Goal: Use online tool/utility: Utilize a website feature to perform a specific function

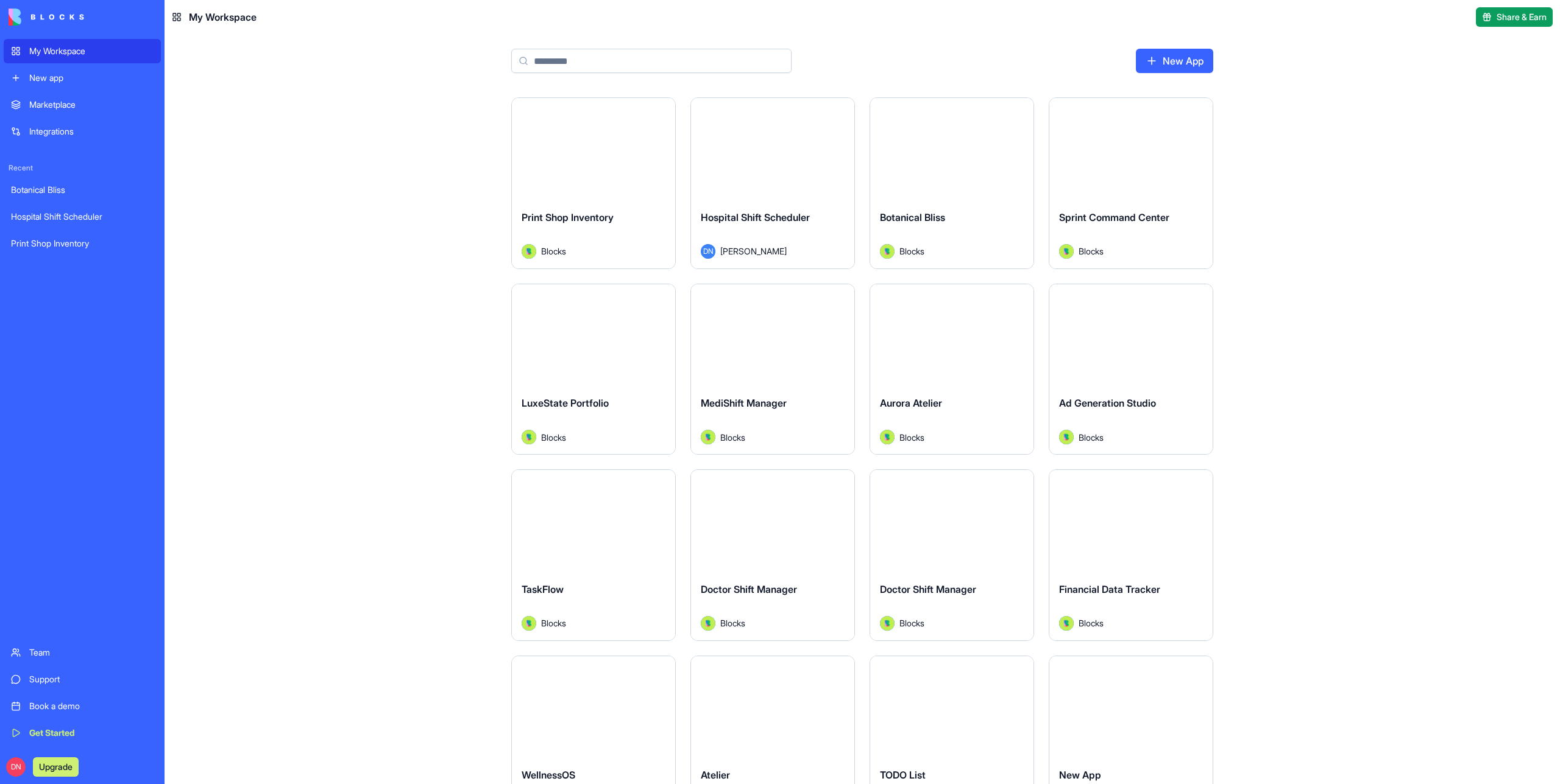
click at [597, 166] on div "Launch" at bounding box center [594, 149] width 163 height 103
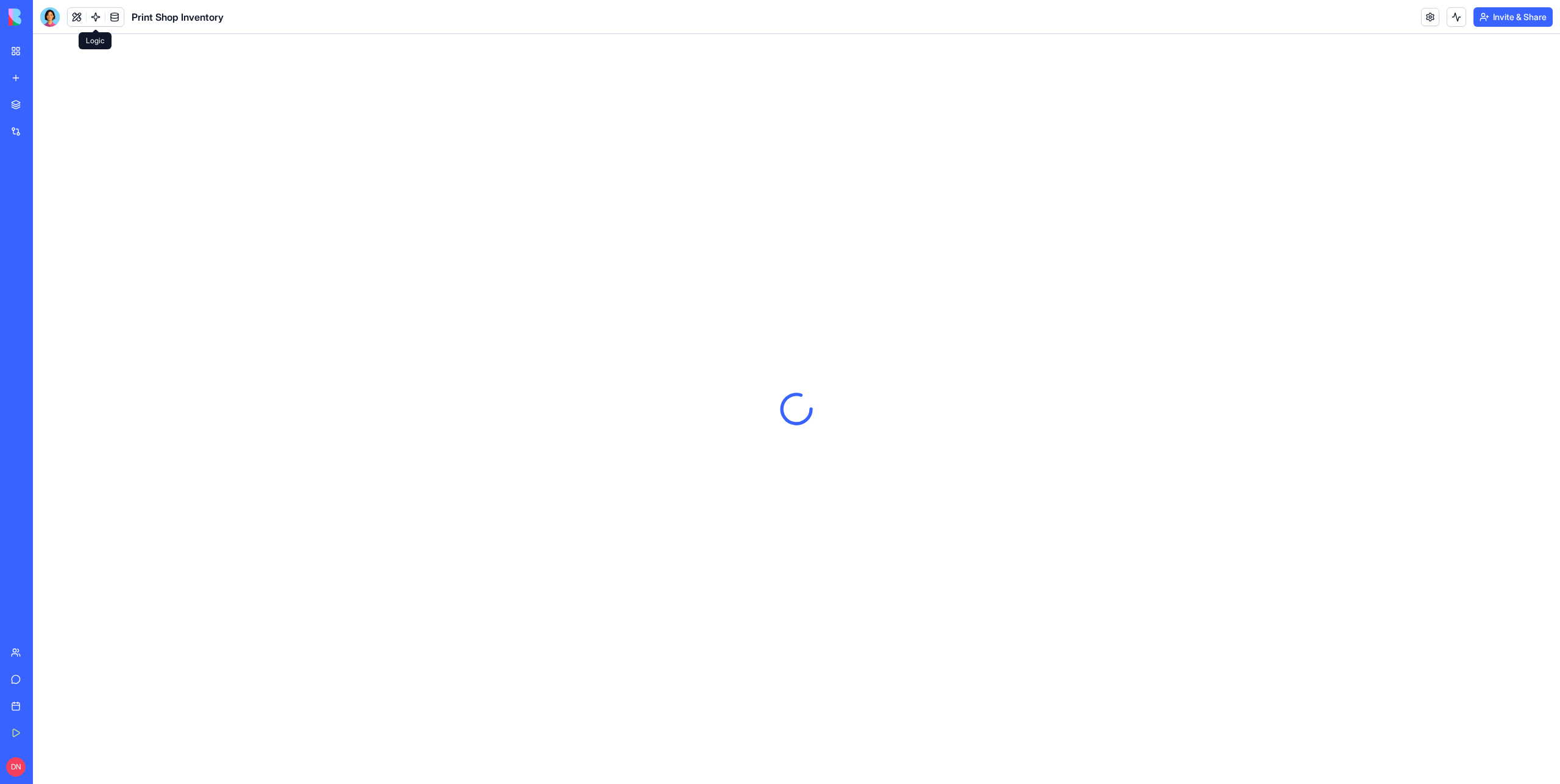
click at [91, 12] on link at bounding box center [95, 16] width 18 height 18
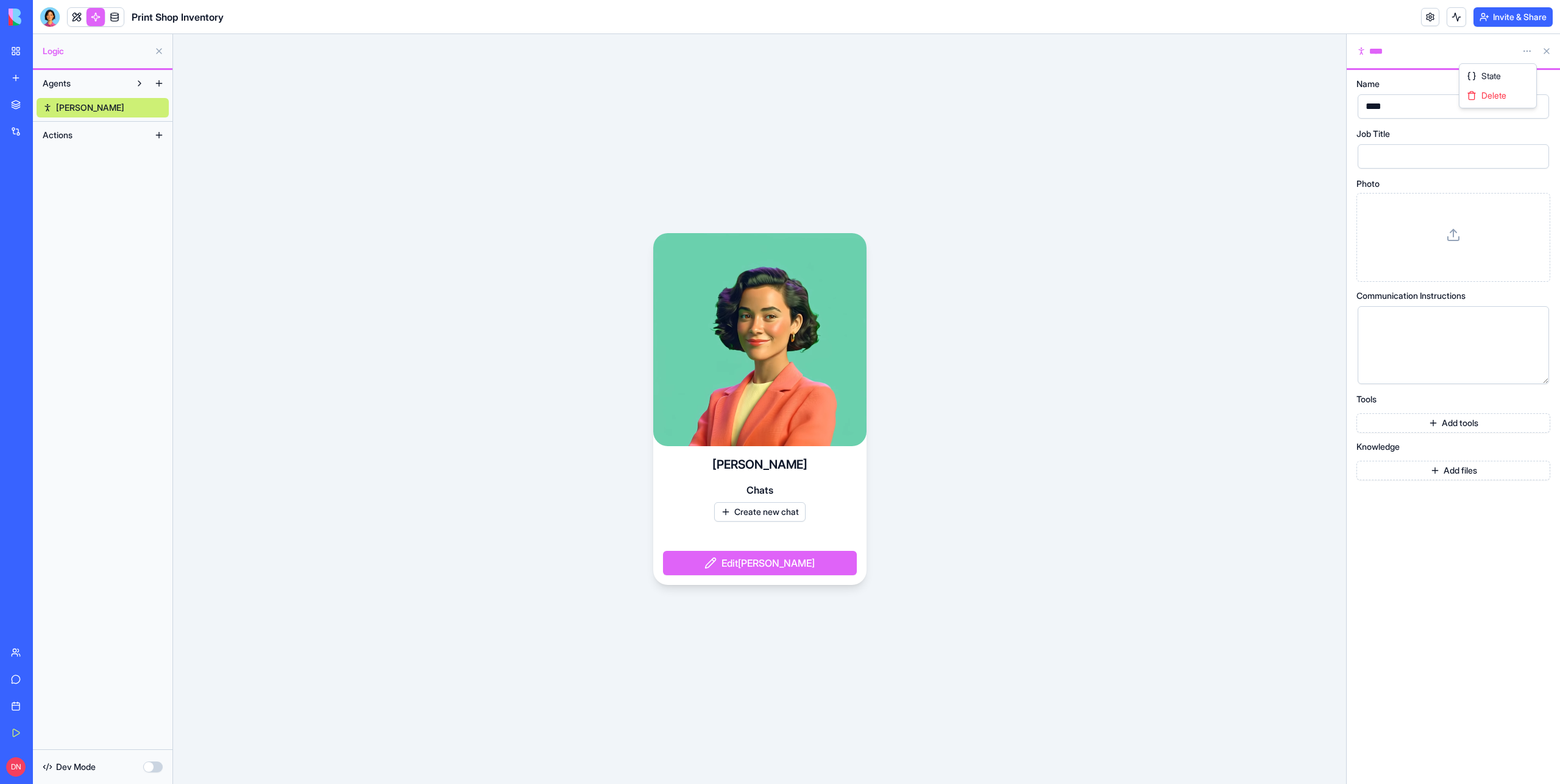
click at [1525, 56] on html "My Workspace New app Marketplace Integrations Recent Botanical Bliss Hospital S…" at bounding box center [780, 392] width 1560 height 784
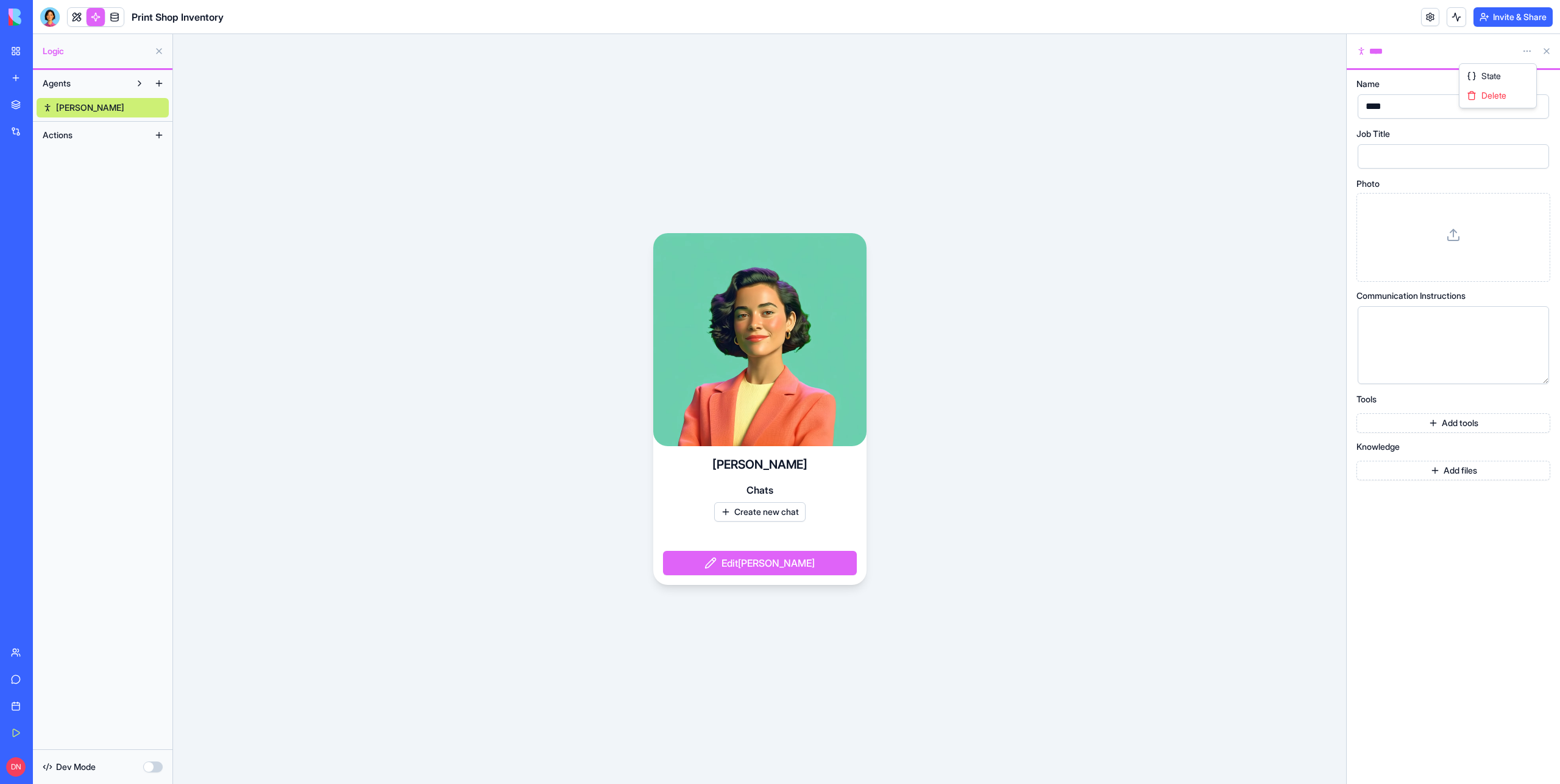
click at [1349, 59] on html "My Workspace New app Marketplace Integrations Recent Botanical Bliss Hospital S…" at bounding box center [780, 392] width 1560 height 784
click at [1528, 51] on html "My Workspace New app Marketplace Integrations Recent Botanical Bliss Hospital S…" at bounding box center [780, 392] width 1560 height 784
click at [1338, 92] on html "My Workspace New app Marketplace Integrations Recent Botanical Bliss Hospital S…" at bounding box center [780, 392] width 1560 height 784
click at [1534, 55] on html "My Workspace New app Marketplace Integrations Recent Botanical Bliss Hospital S…" at bounding box center [780, 392] width 1560 height 784
click at [1507, 100] on div "Delete" at bounding box center [1497, 96] width 72 height 19
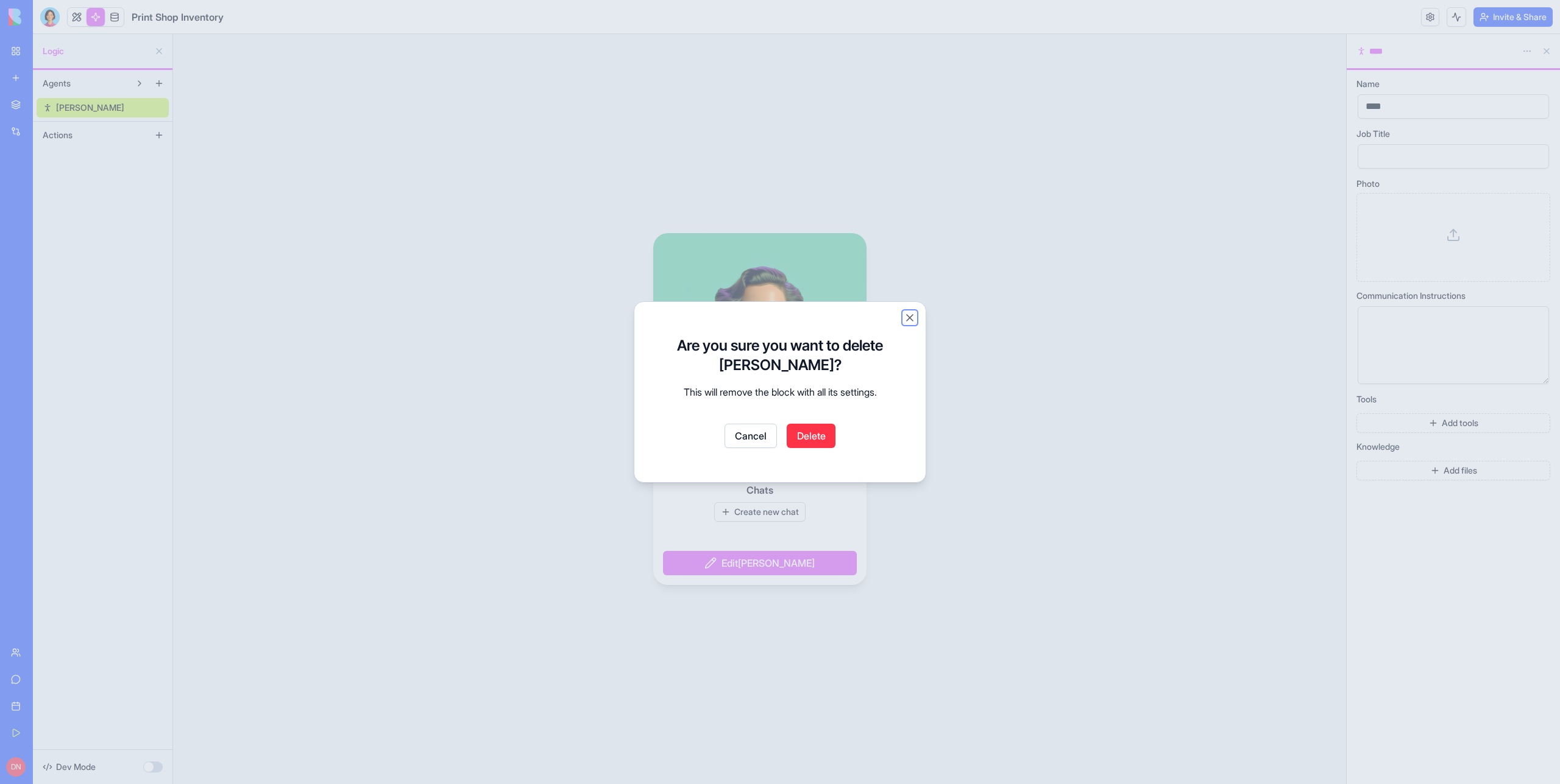
click at [909, 320] on button "Close" at bounding box center [909, 317] width 12 height 12
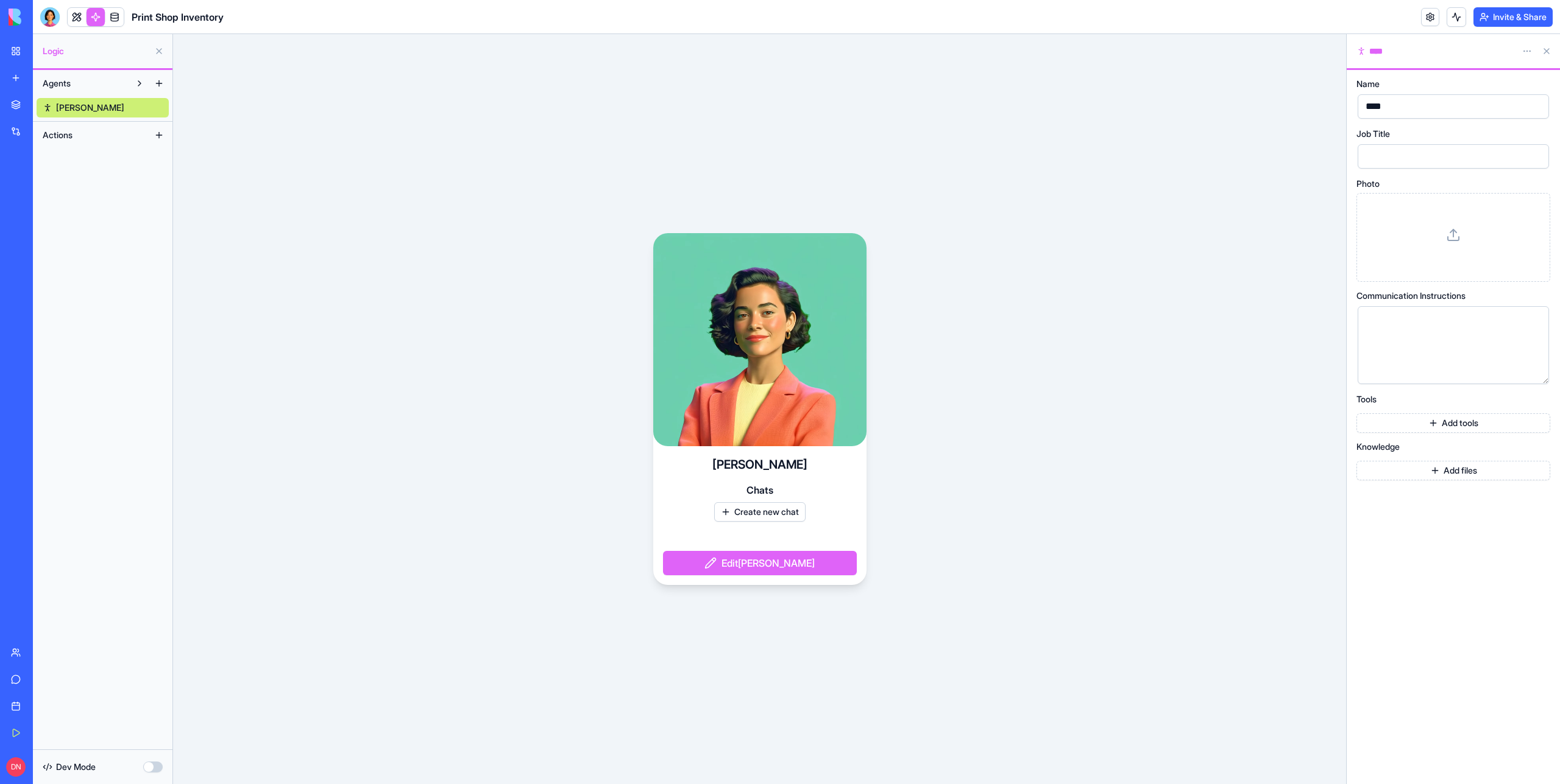
click at [1393, 53] on div "****" at bounding box center [1433, 51] width 156 height 12
click at [108, 14] on link at bounding box center [114, 16] width 18 height 18
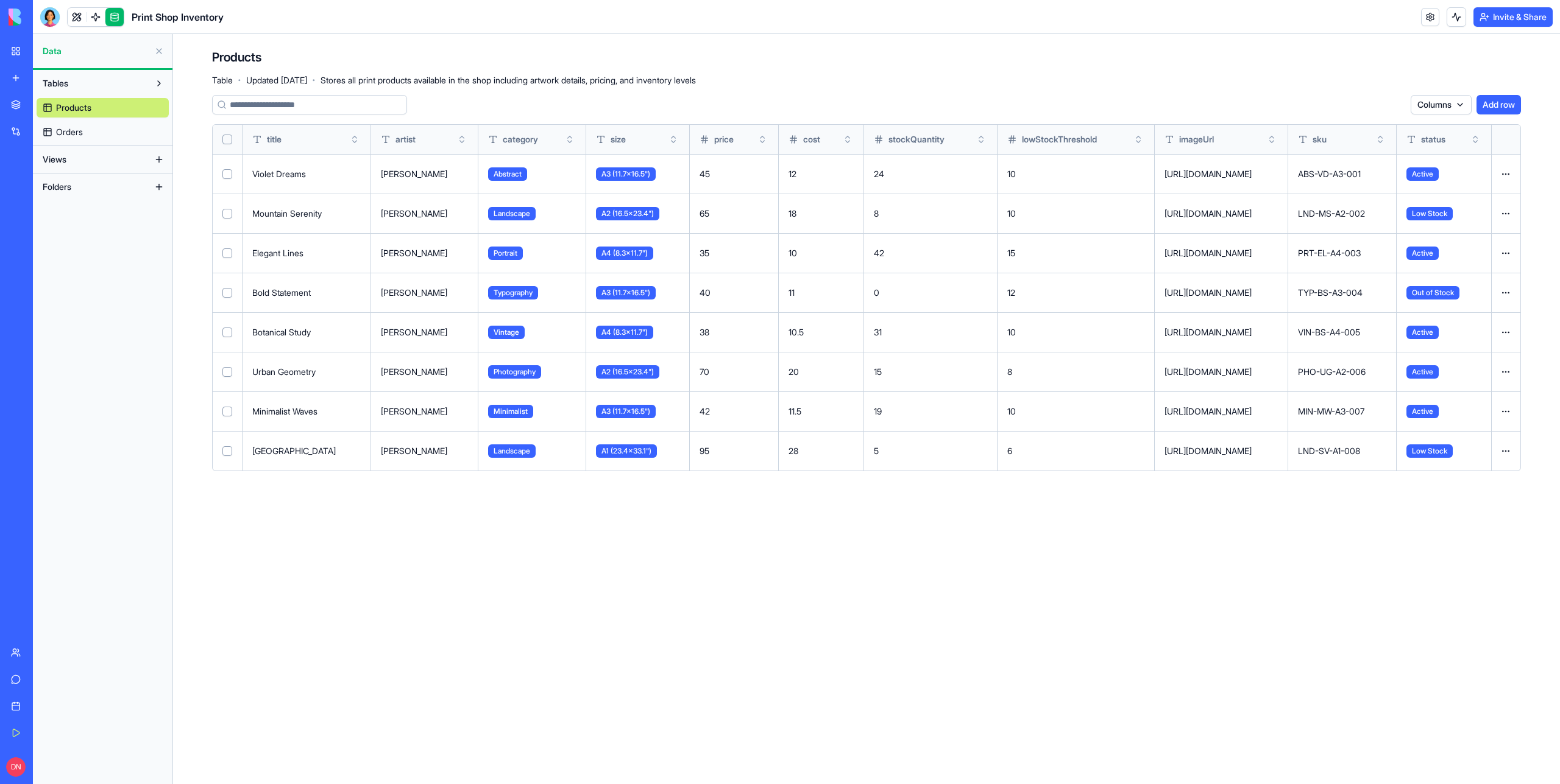
click at [88, 129] on link "Orders" at bounding box center [103, 132] width 132 height 19
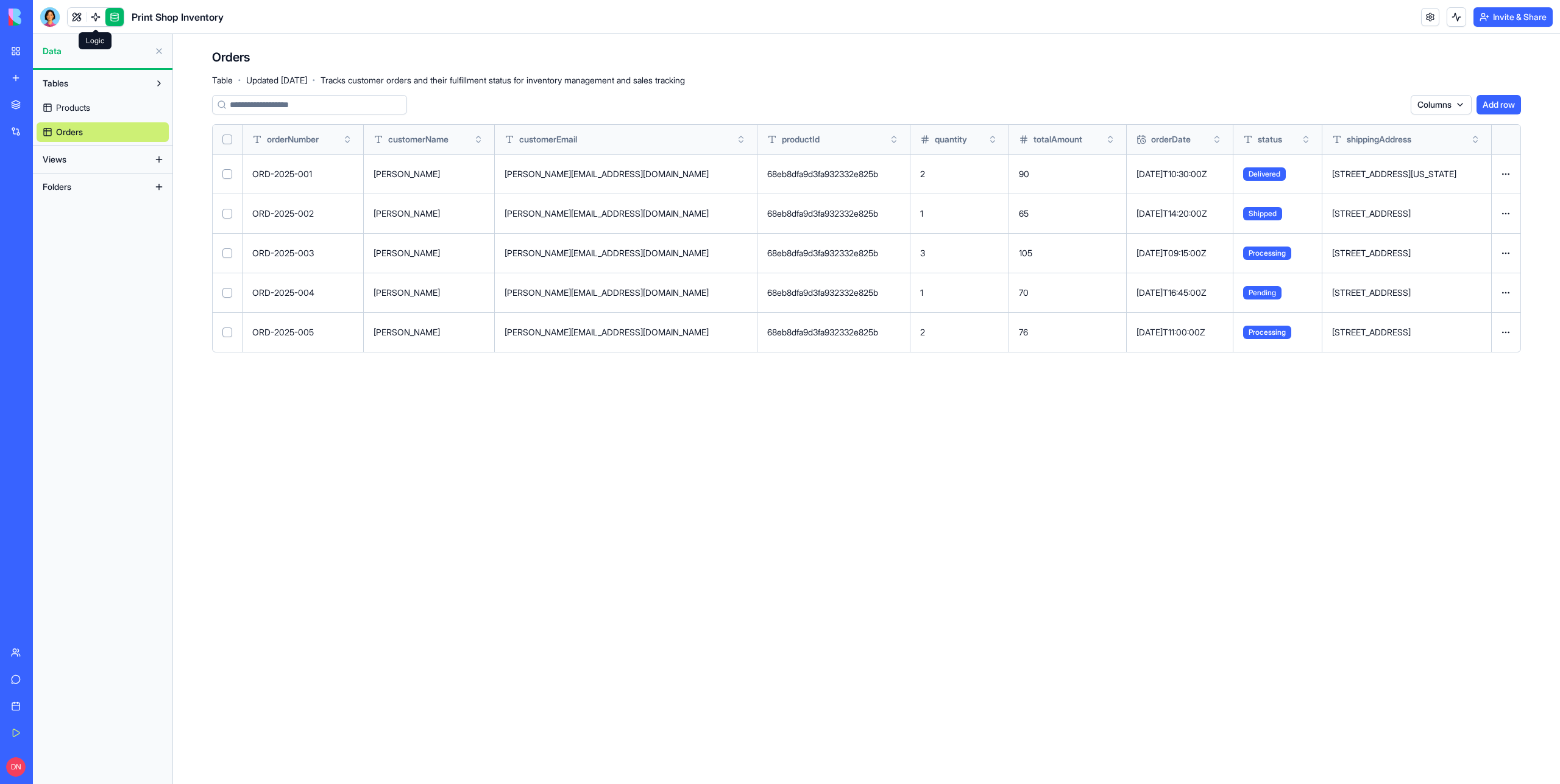
click at [100, 22] on link at bounding box center [95, 16] width 18 height 18
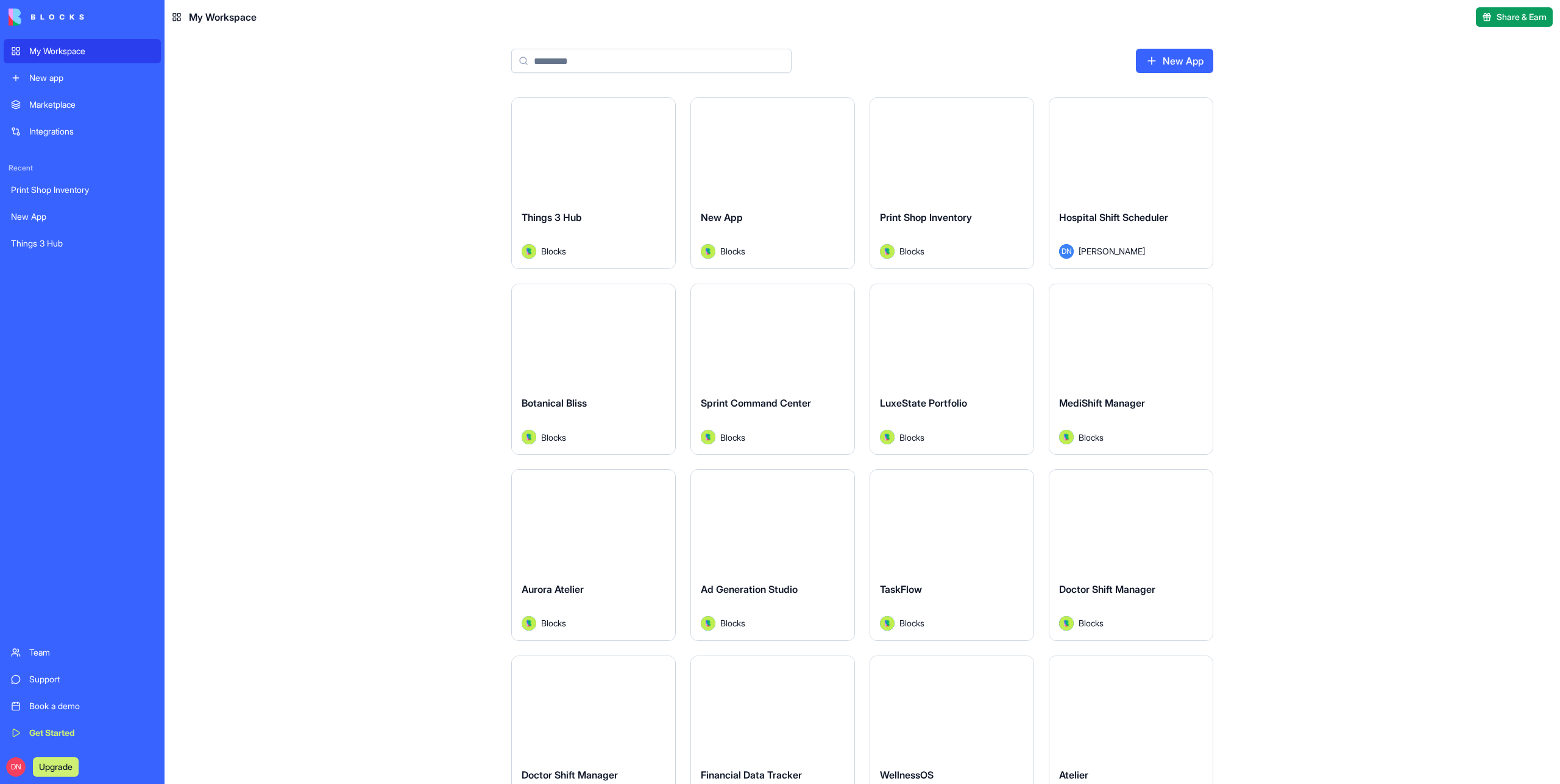
click at [617, 186] on div "Launch" at bounding box center [594, 149] width 163 height 103
click at [419, 497] on div "Launch Things 3 Hub Blocks Launch New App Blocks Launch Print Shop Inventory Bl…" at bounding box center [862, 441] width 1395 height 687
click at [399, 74] on main "New App Launch Things 3 Hub Blocks Launch New App Blocks Launch Print Shop Inve…" at bounding box center [862, 409] width 1395 height 750
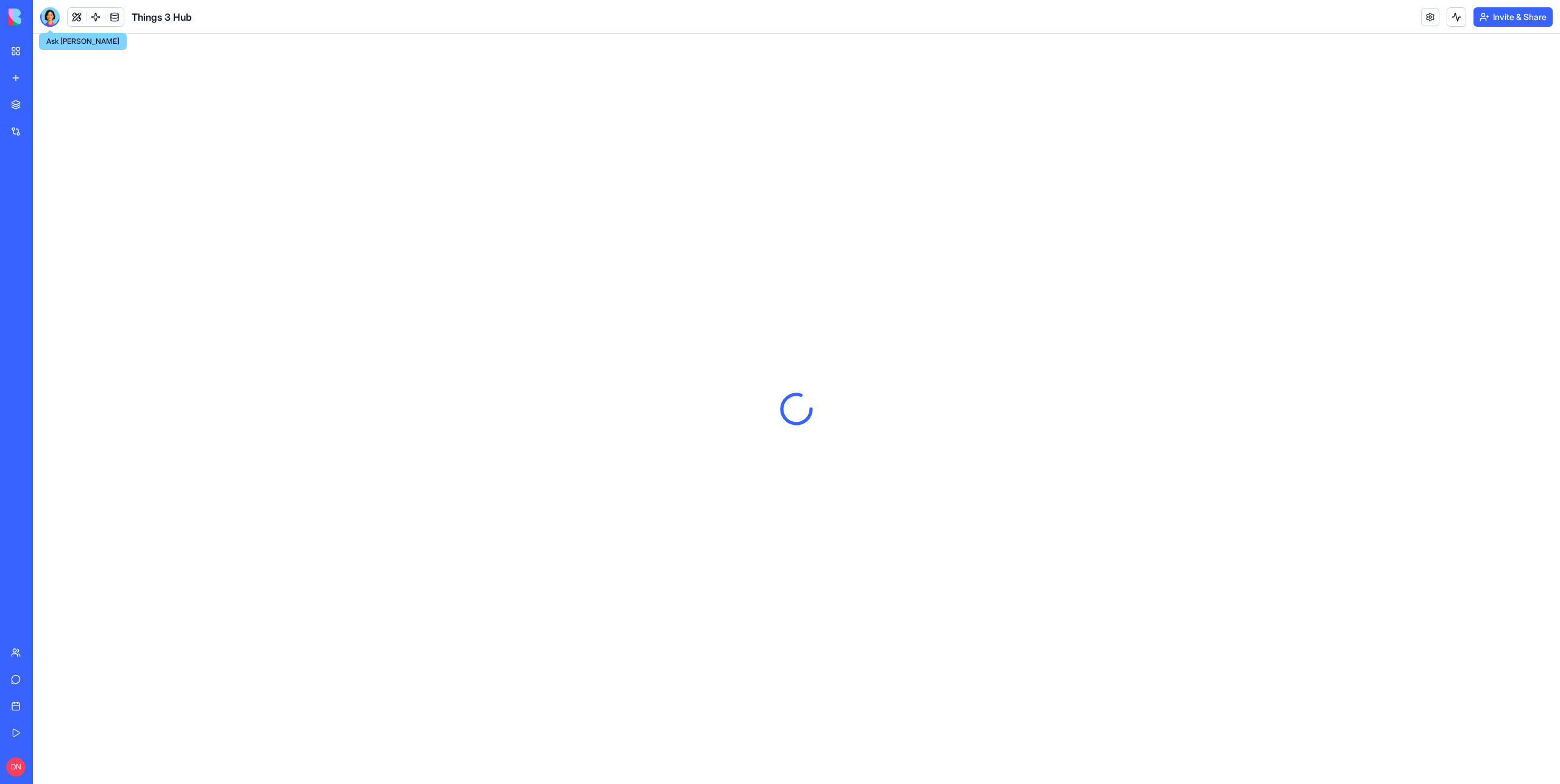
click at [47, 18] on div at bounding box center [50, 17] width 19 height 19
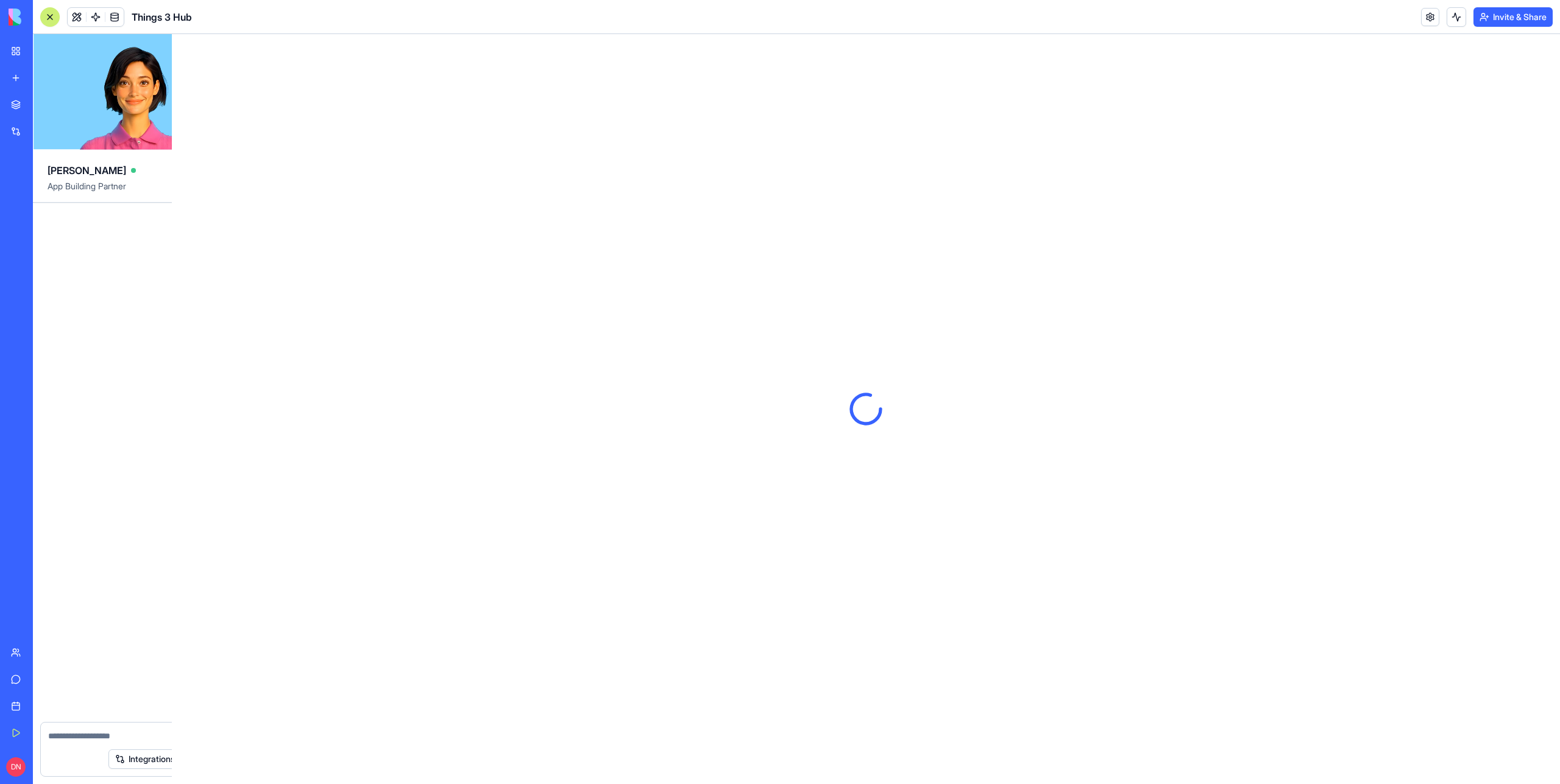
scroll to position [1841, 0]
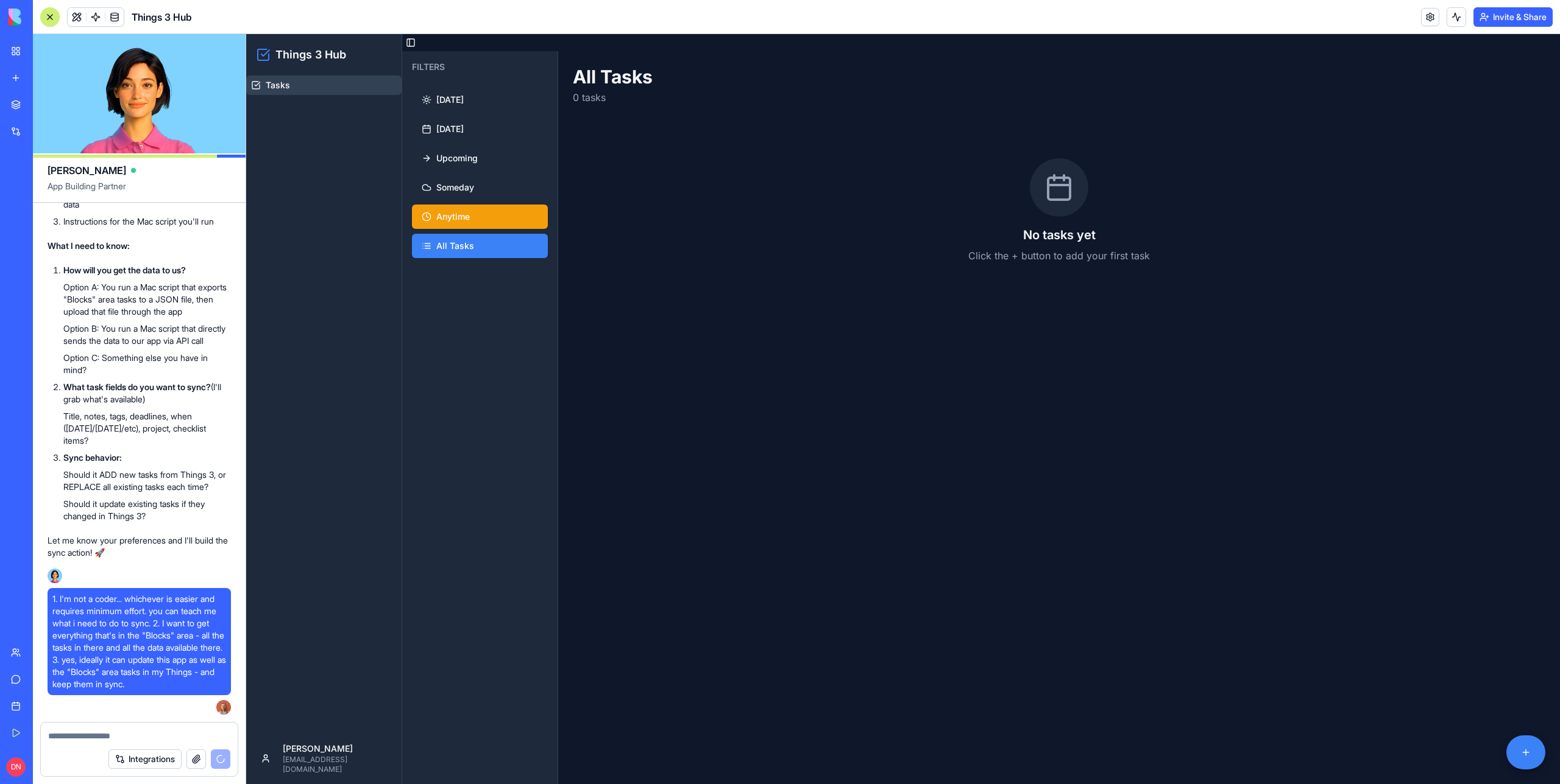
click at [462, 218] on span "Anytime" at bounding box center [453, 217] width 34 height 12
click at [408, 42] on button "Toggle Sidebar" at bounding box center [410, 43] width 17 height 17
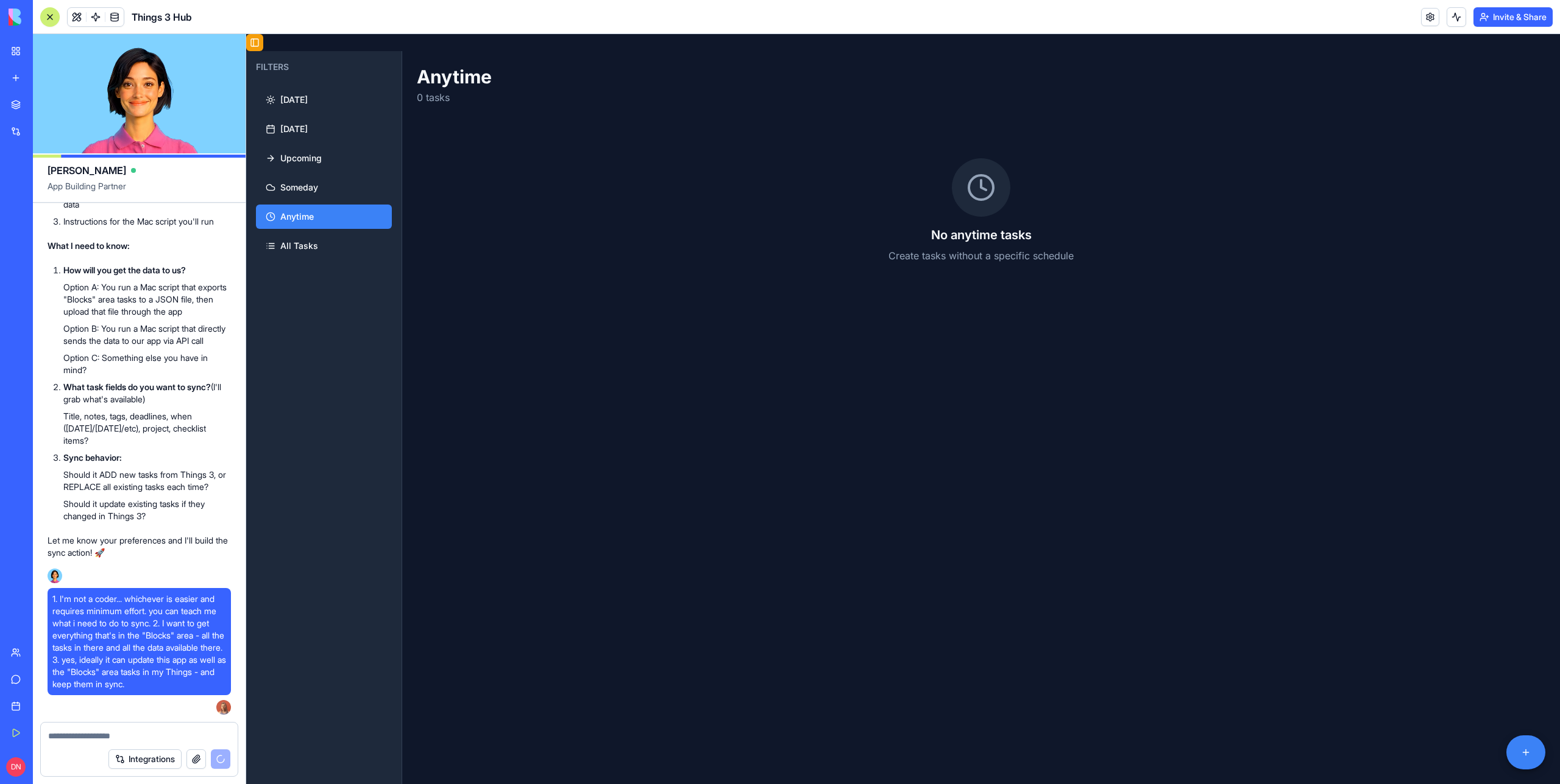
click at [258, 39] on button "Toggle Sidebar" at bounding box center [255, 43] width 17 height 17
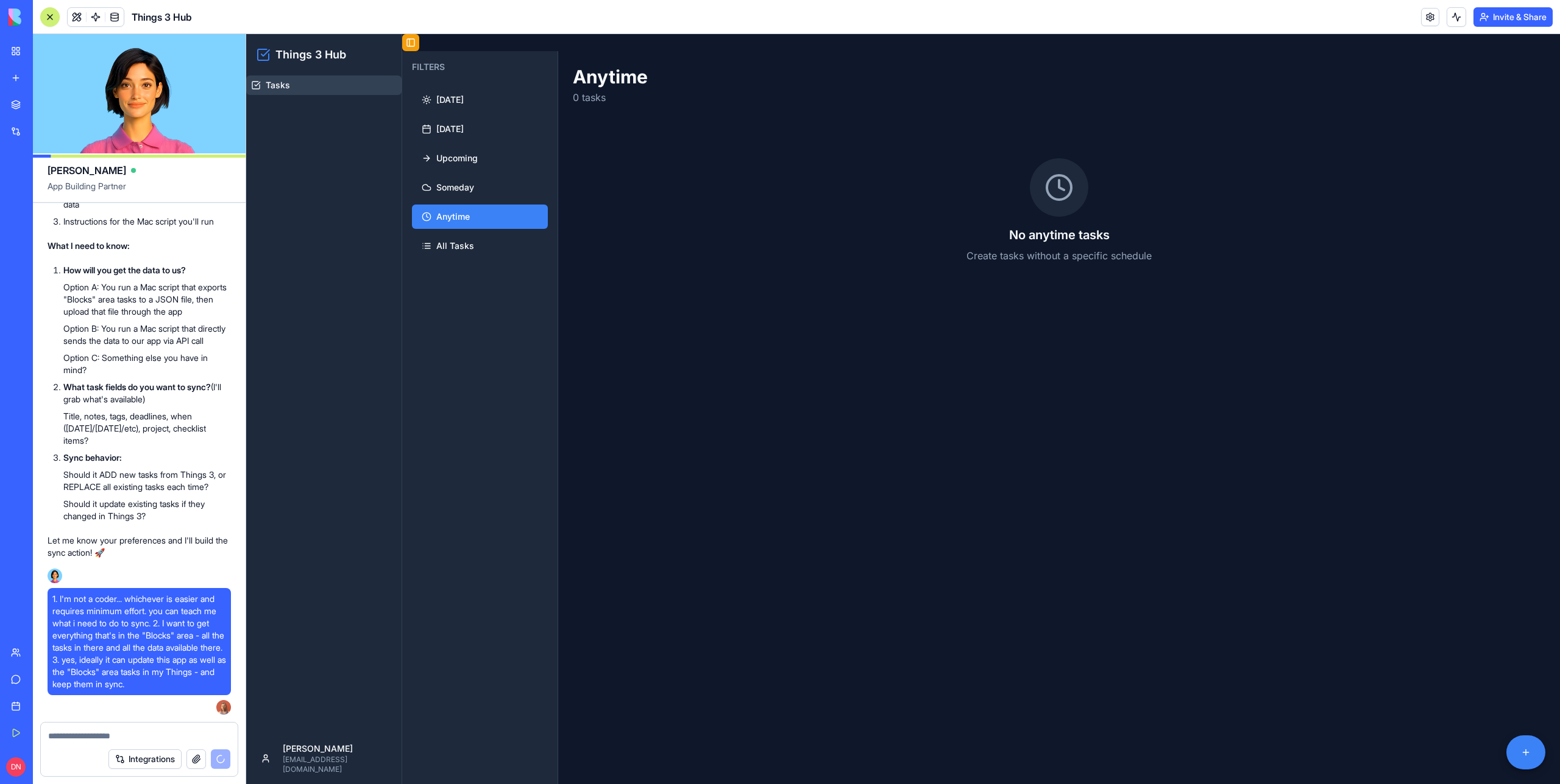
click at [415, 45] on button "Toggle Sidebar" at bounding box center [410, 43] width 17 height 17
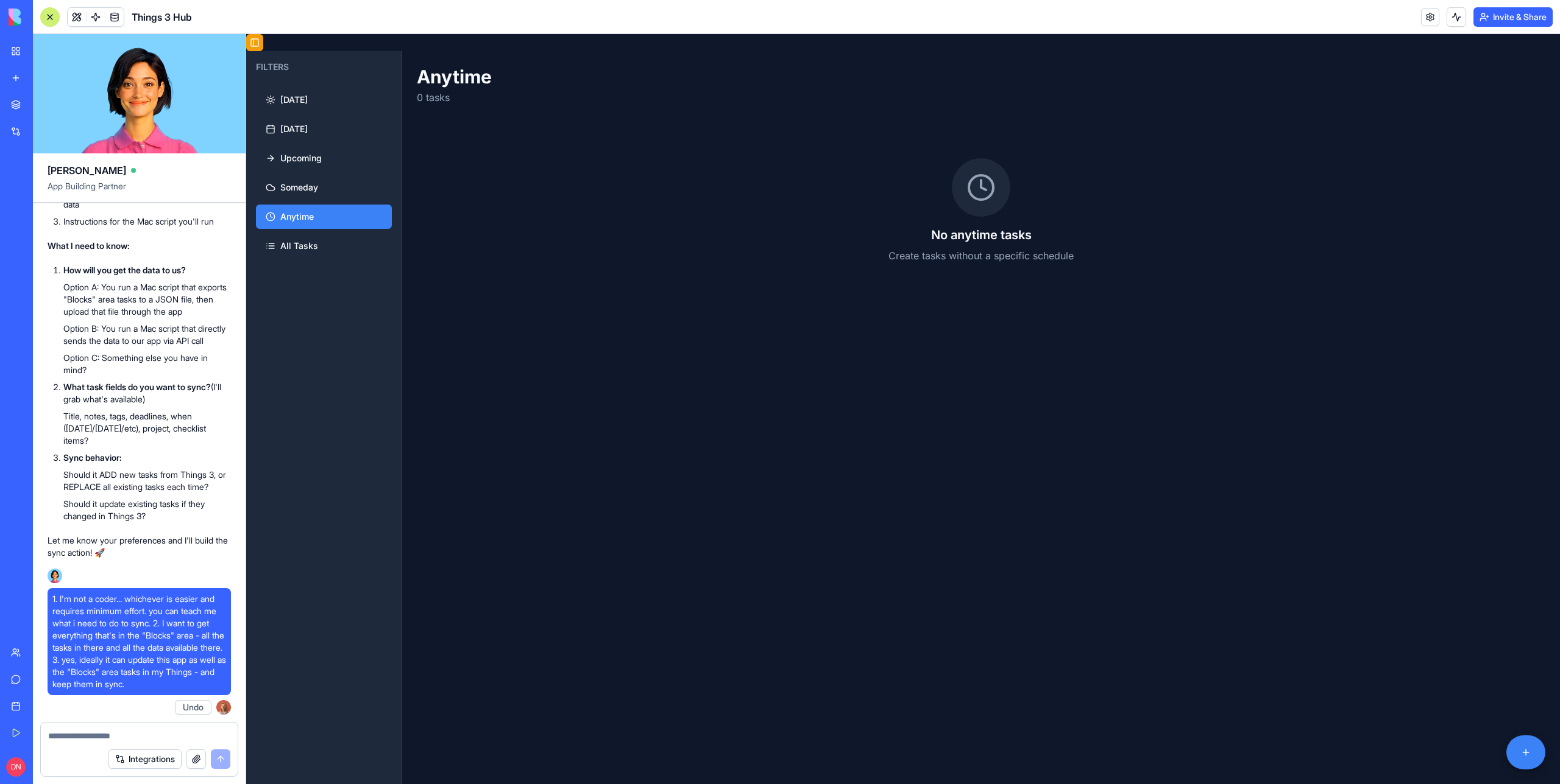
scroll to position [2385, 0]
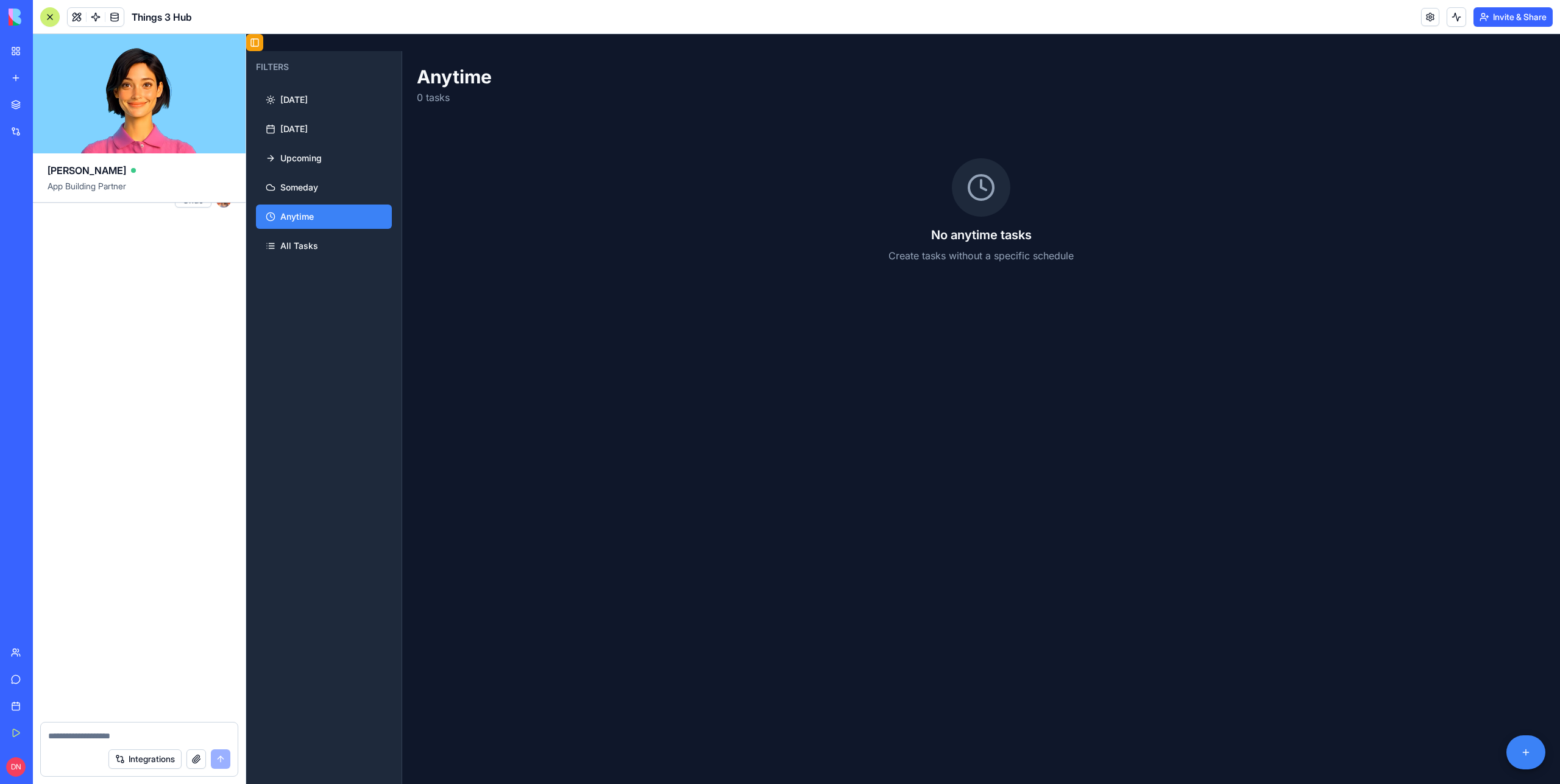
click at [252, 44] on button "Toggle Sidebar" at bounding box center [255, 43] width 17 height 17
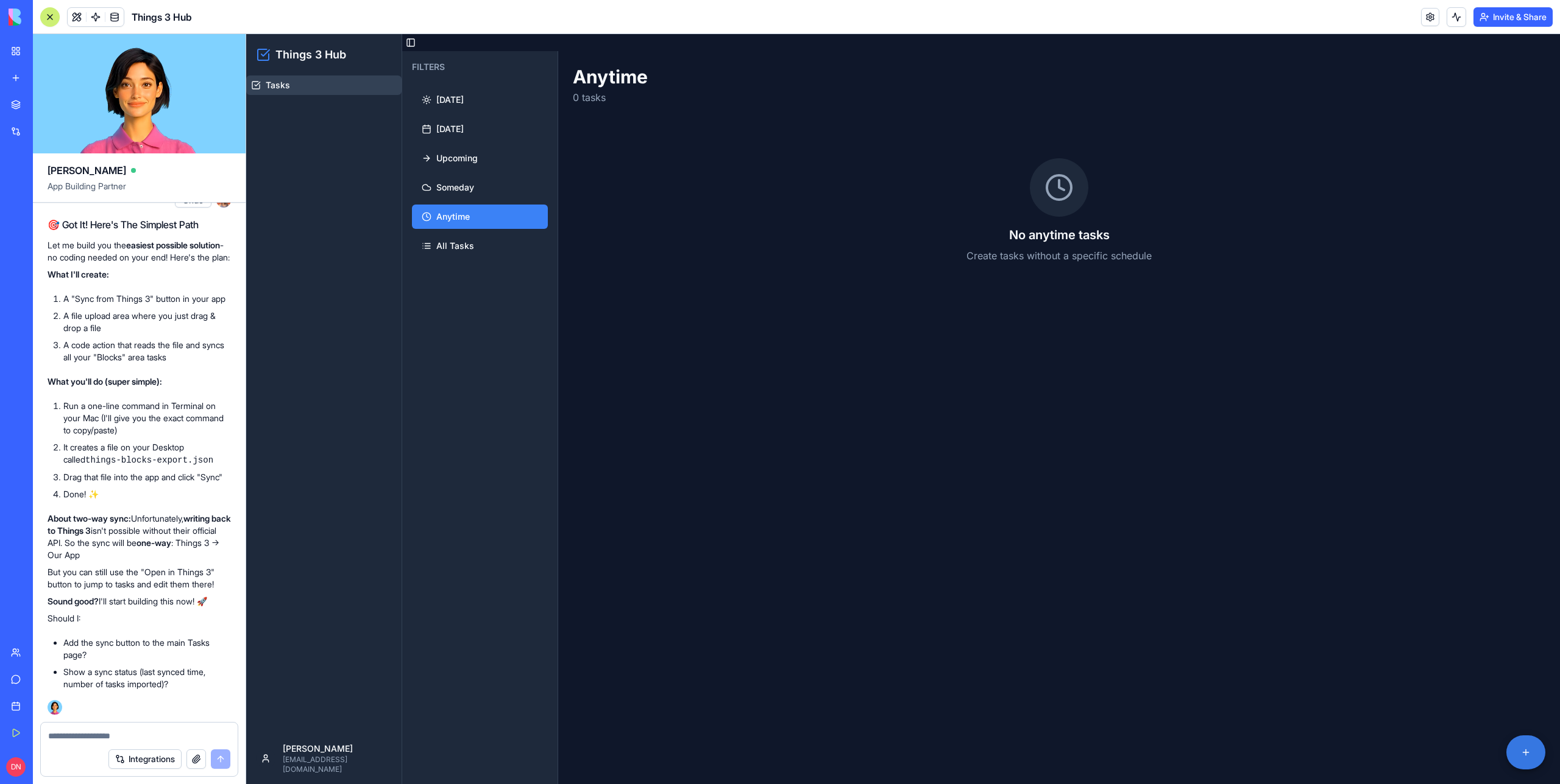
click at [1524, 748] on button at bounding box center [1525, 753] width 39 height 35
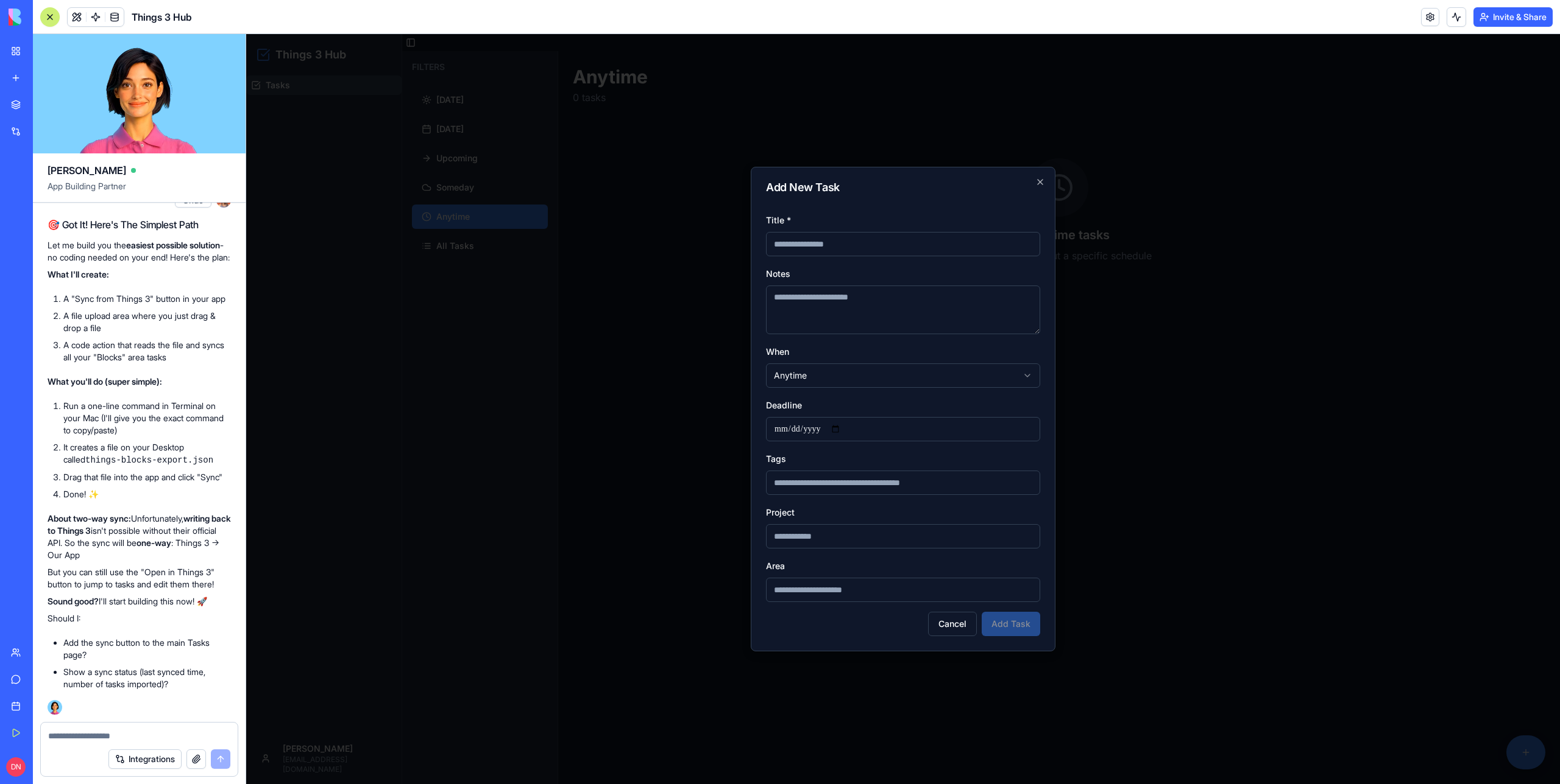
click at [1252, 363] on div at bounding box center [903, 409] width 1314 height 750
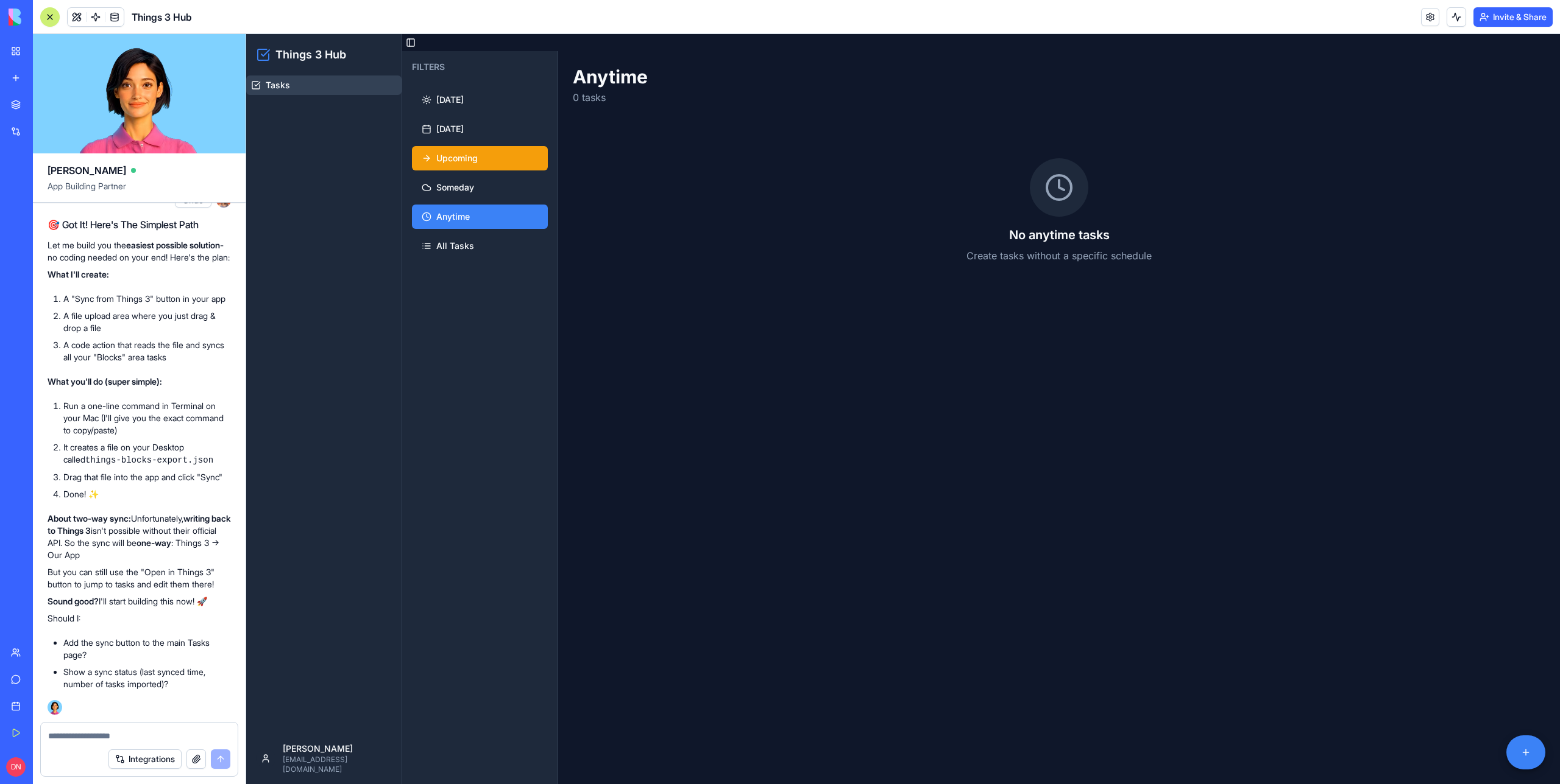
click at [454, 153] on span "Upcoming" at bounding box center [456, 158] width 41 height 12
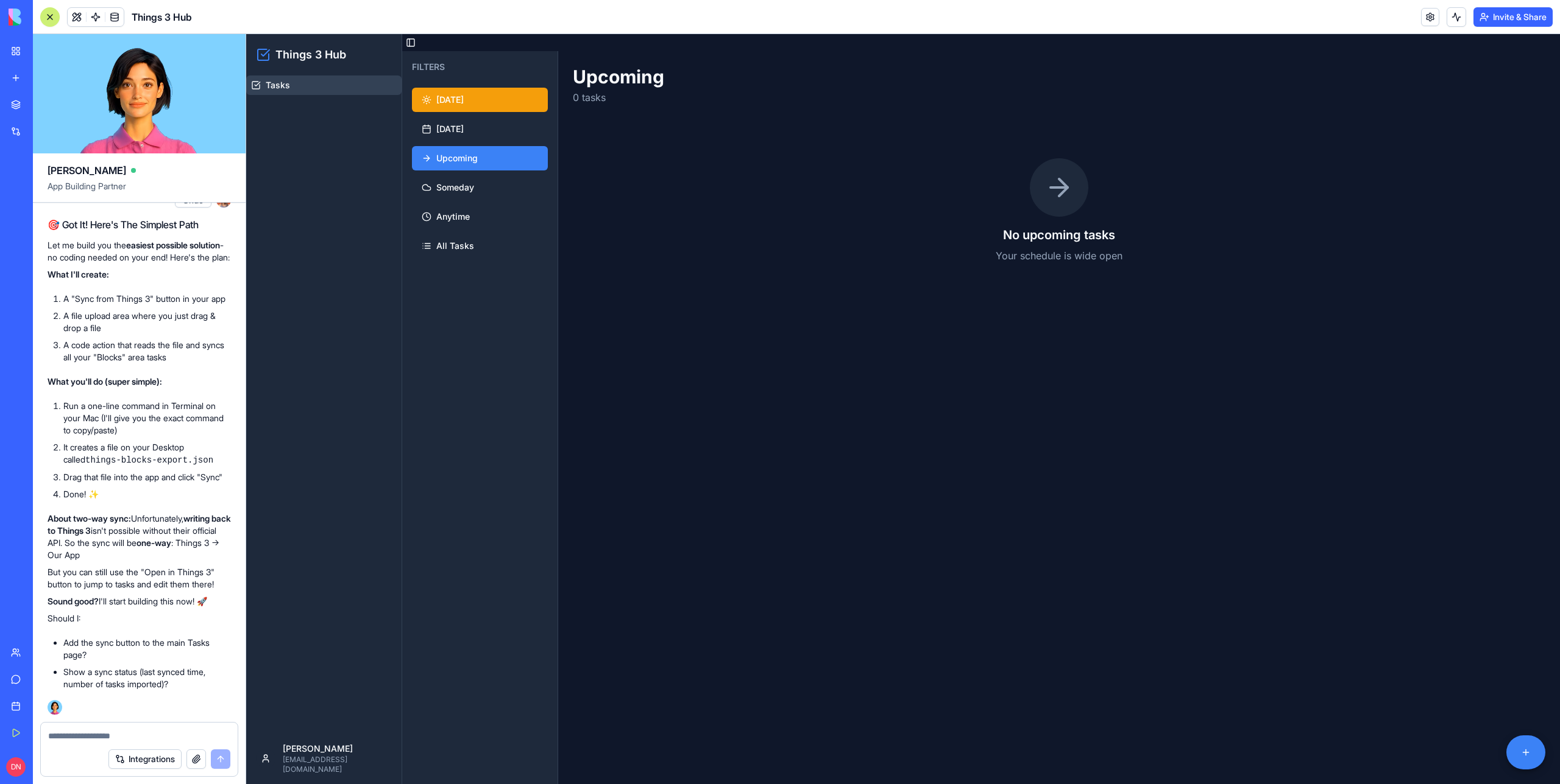
click at [458, 101] on span "[DATE]" at bounding box center [450, 100] width 28 height 12
